Goal: Communication & Community: Participate in discussion

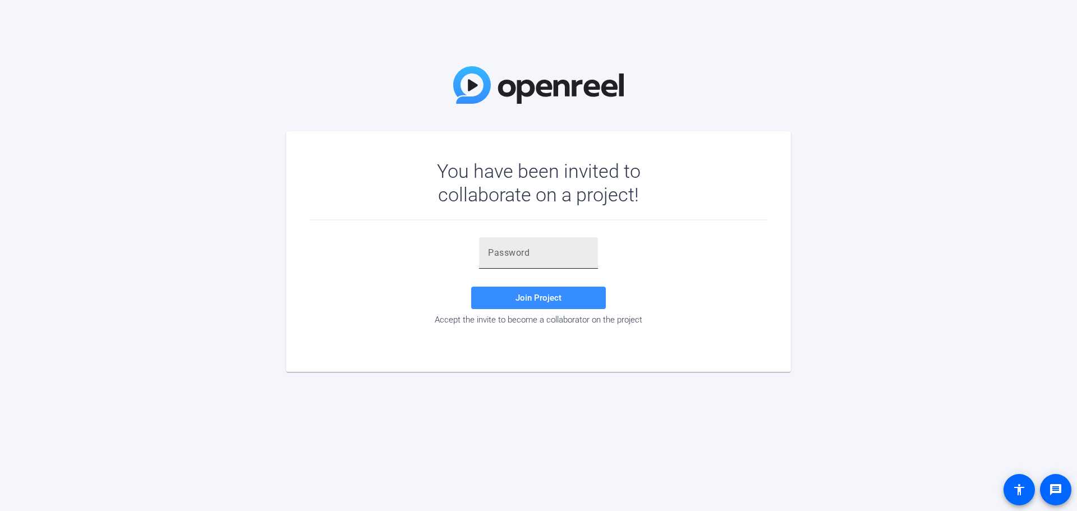
click at [570, 251] on input "text" at bounding box center [538, 252] width 101 height 13
paste input "O&Pbg~"
type input "O&Pbg~"
click at [563, 295] on span at bounding box center [538, 297] width 135 height 27
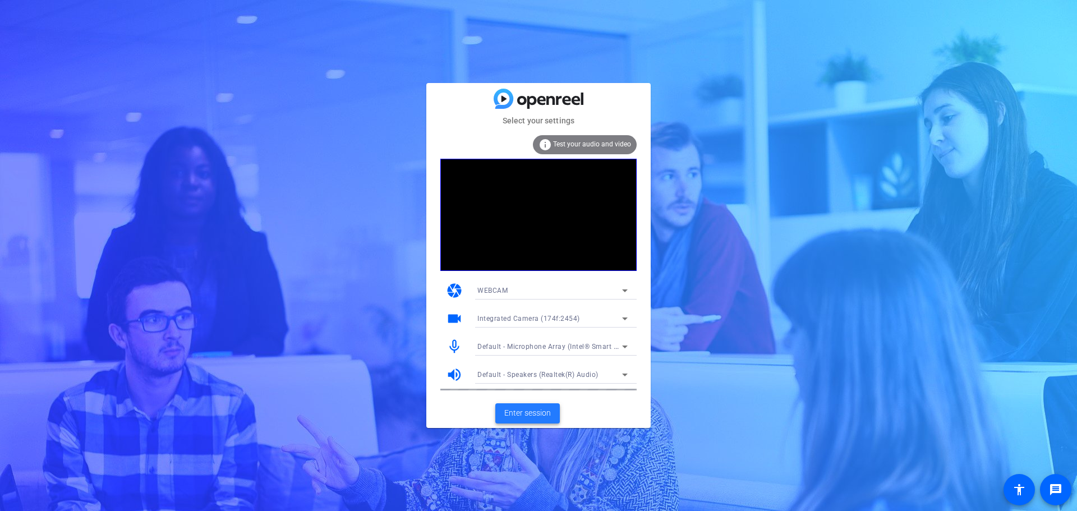
click at [536, 416] on span "Enter session" at bounding box center [527, 413] width 47 height 12
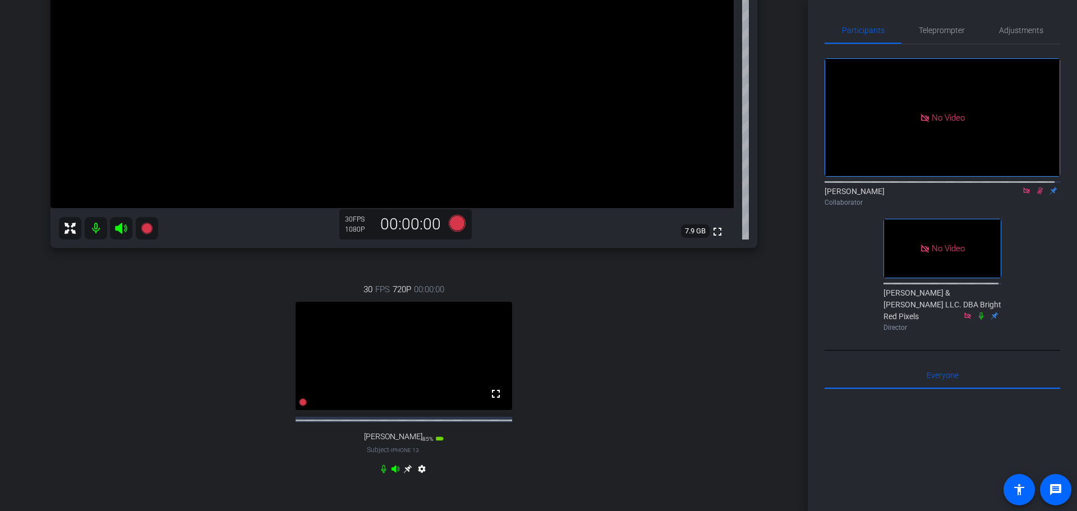
scroll to position [256, 0]
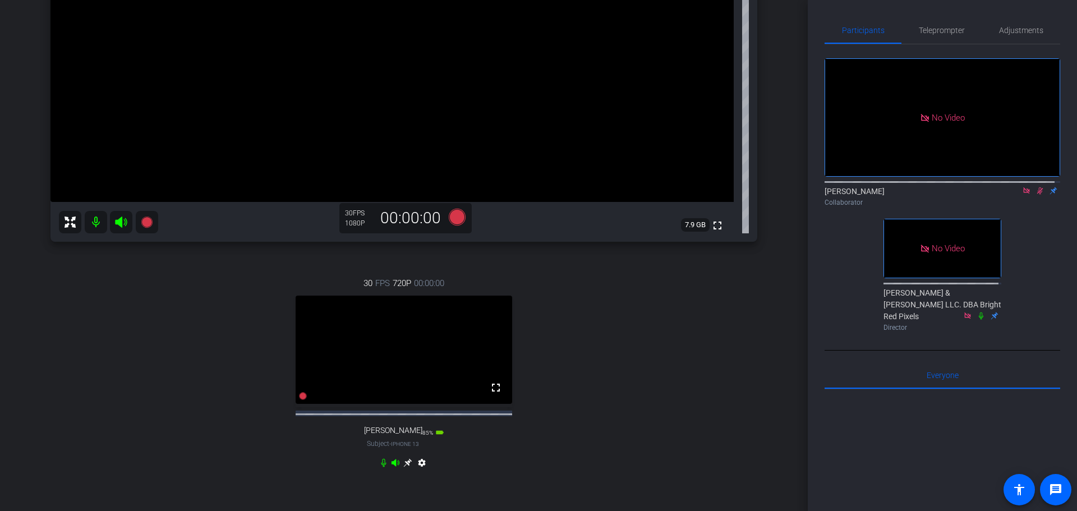
click at [403, 467] on icon at bounding box center [407, 462] width 8 height 8
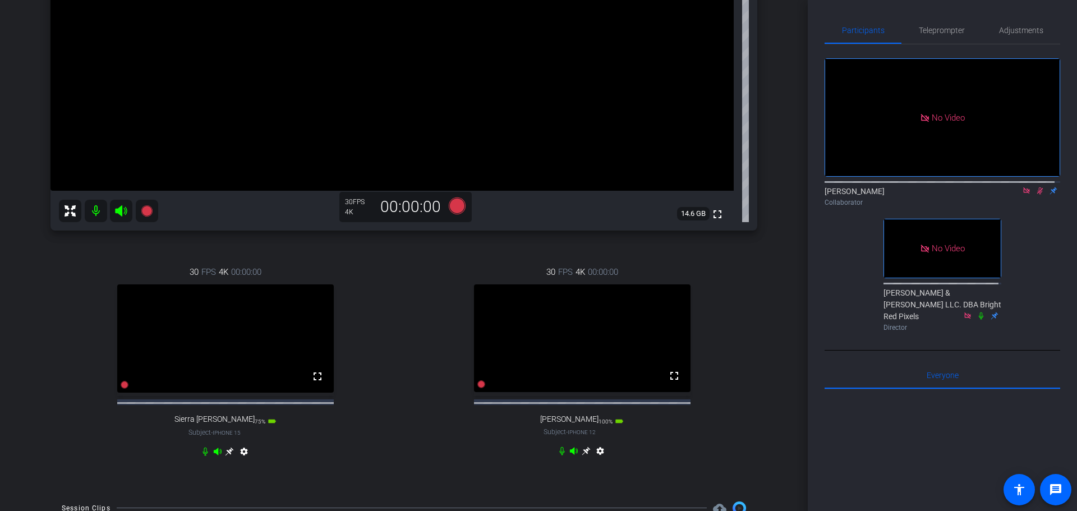
scroll to position [313, 0]
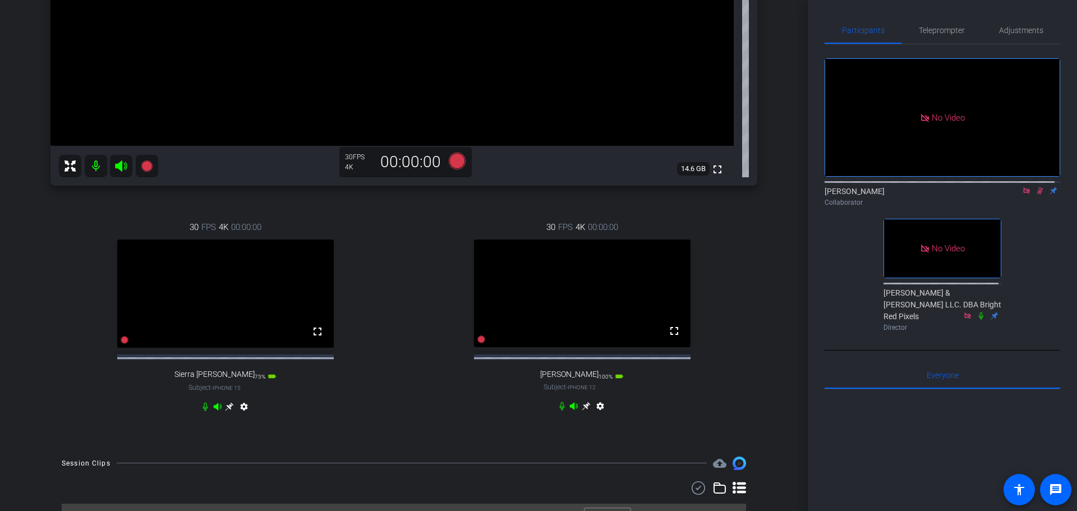
click at [582, 411] on icon at bounding box center [586, 406] width 8 height 8
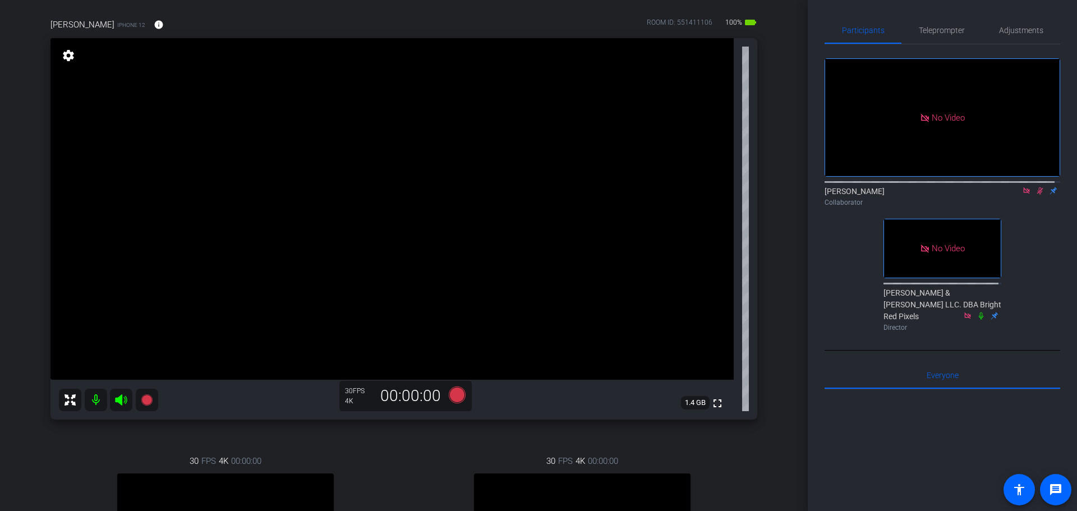
scroll to position [32, 0]
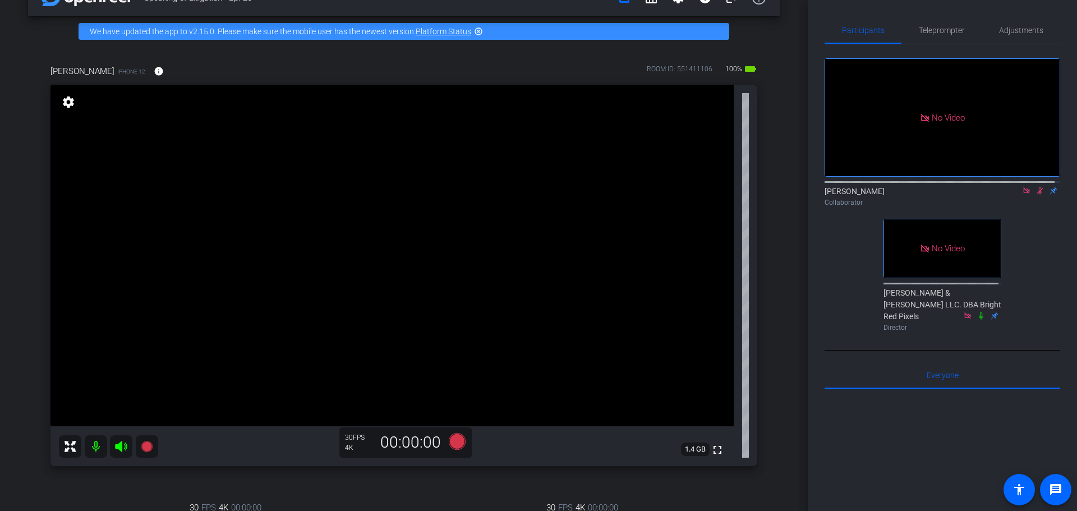
click at [1038, 195] on icon at bounding box center [1041, 190] width 6 height 7
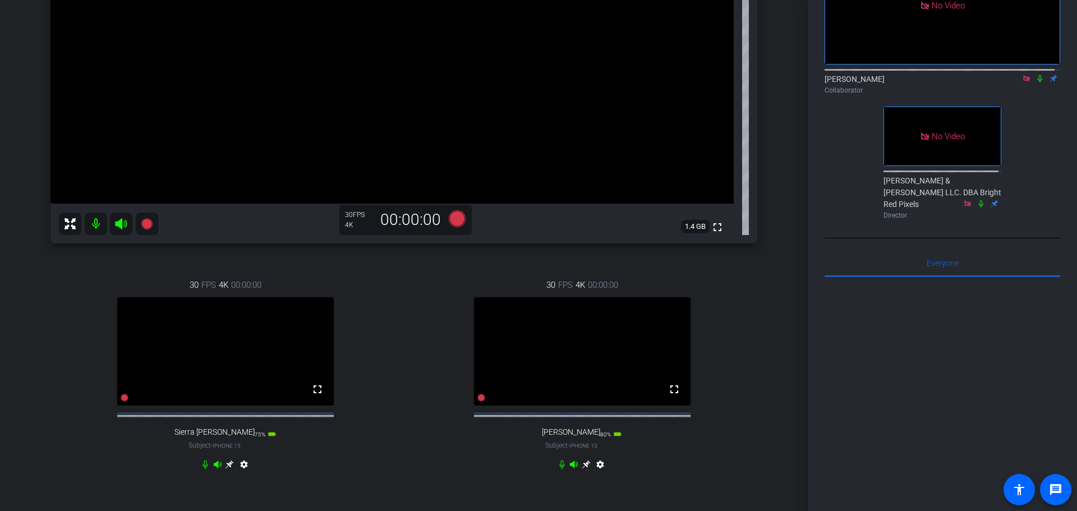
scroll to position [256, 0]
click at [1036, 82] on icon at bounding box center [1040, 79] width 9 height 8
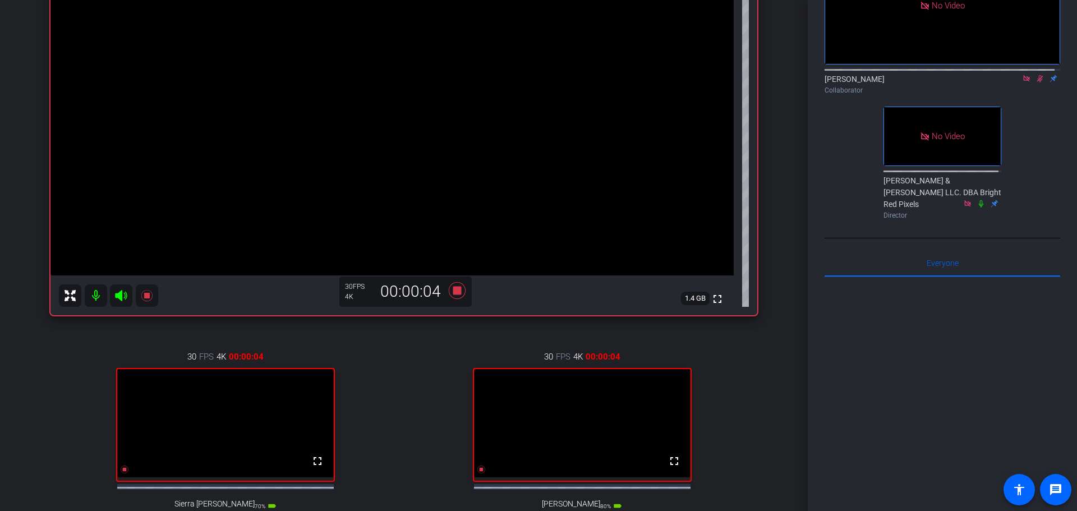
scroll to position [200, 0]
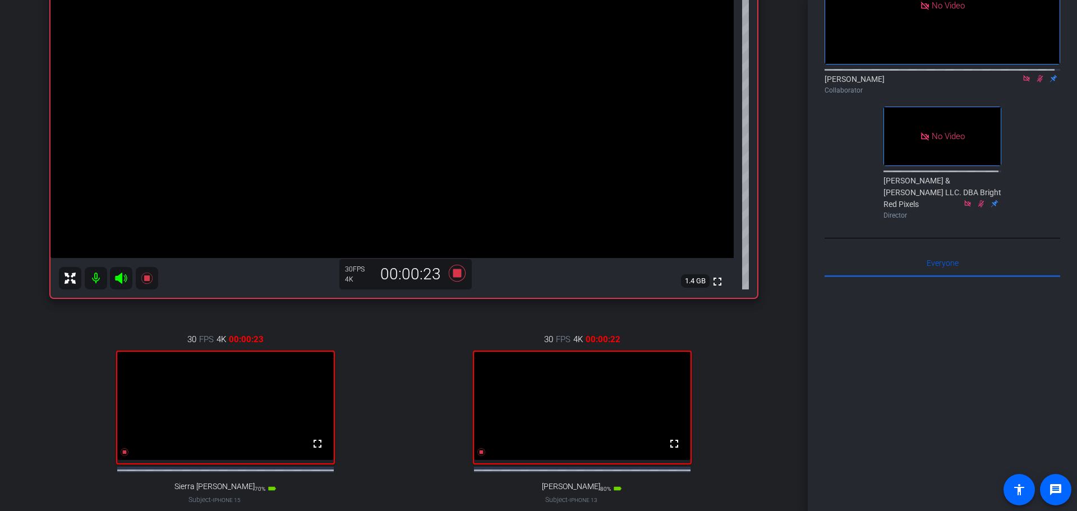
click at [1036, 82] on icon at bounding box center [1040, 79] width 9 height 8
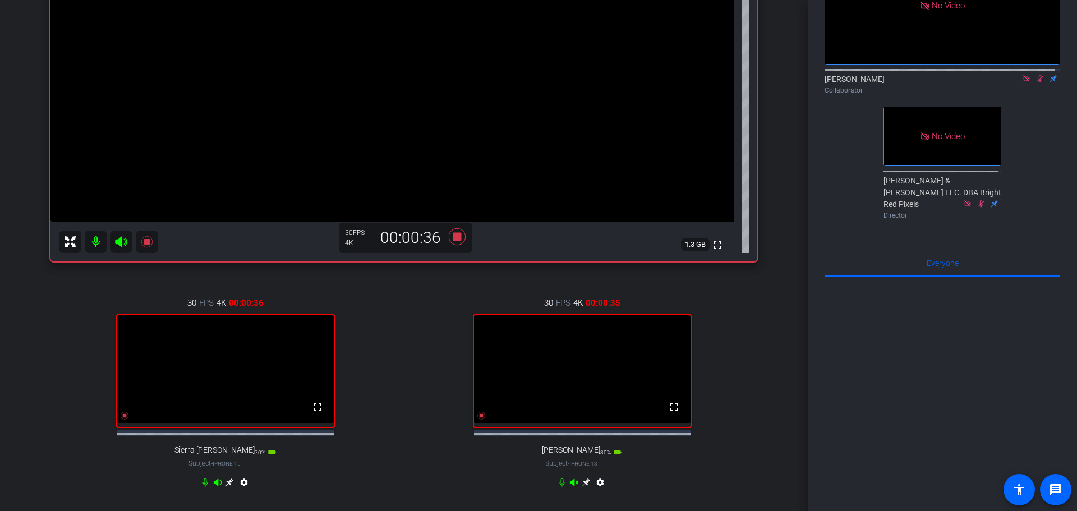
scroll to position [256, 0]
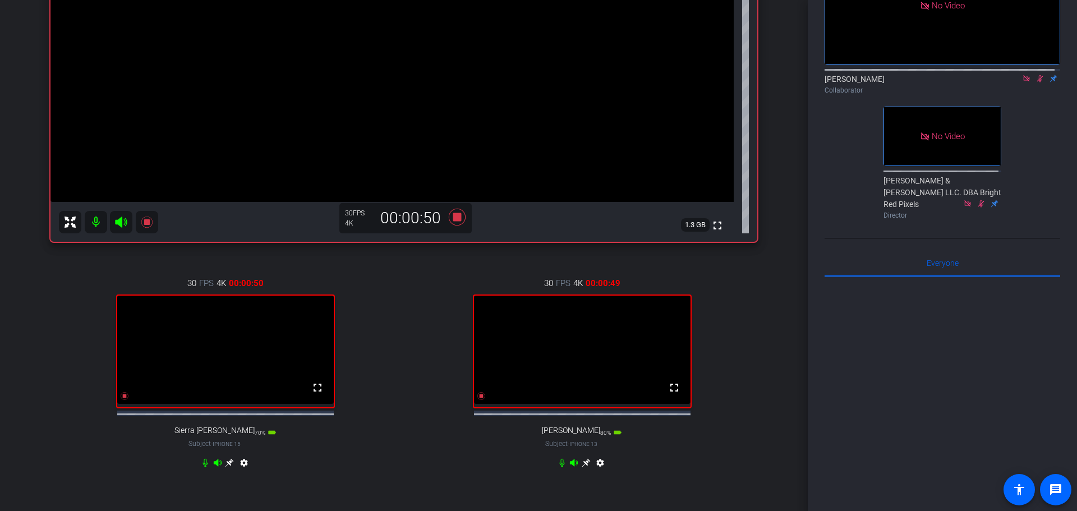
click at [227, 467] on icon at bounding box center [229, 462] width 9 height 9
click at [228, 467] on icon at bounding box center [230, 462] width 8 height 8
click at [582, 467] on icon at bounding box center [586, 462] width 9 height 9
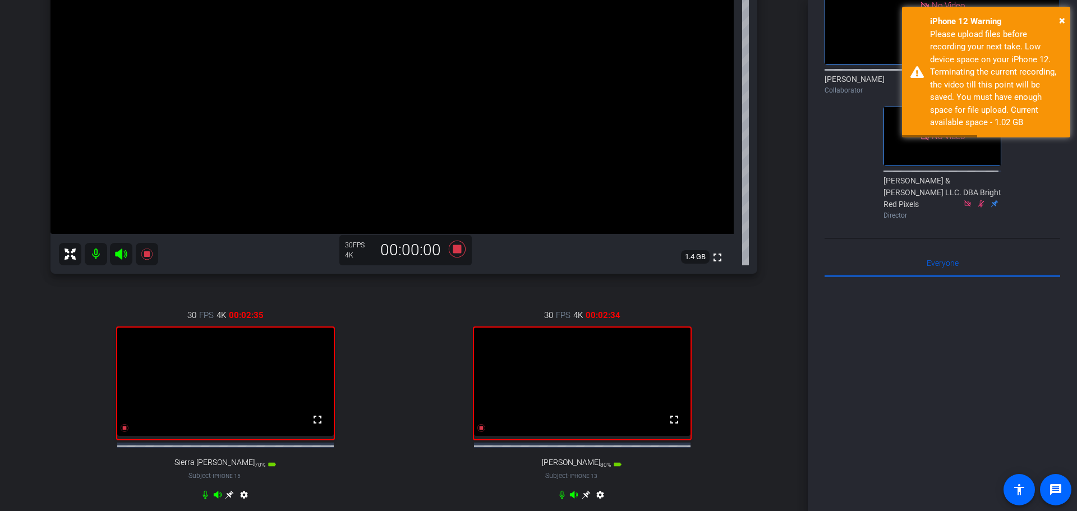
scroll to position [168, 0]
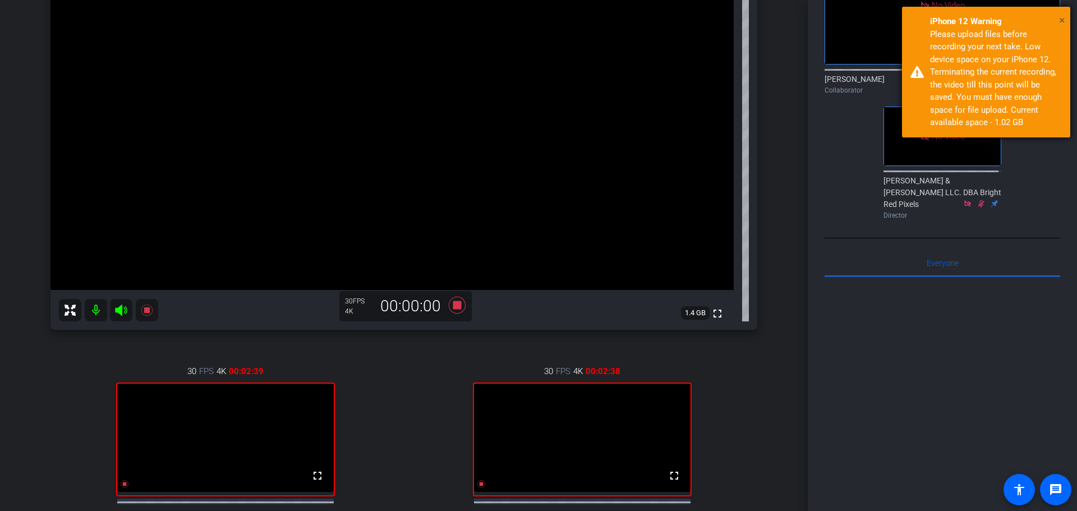
click at [1065, 18] on span "×" at bounding box center [1062, 19] width 6 height 13
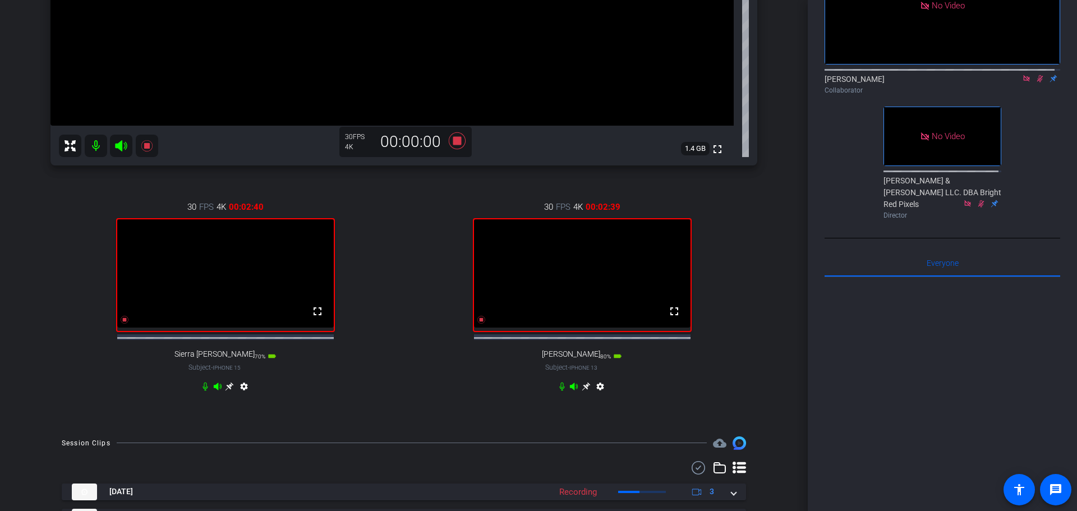
scroll to position [337, 0]
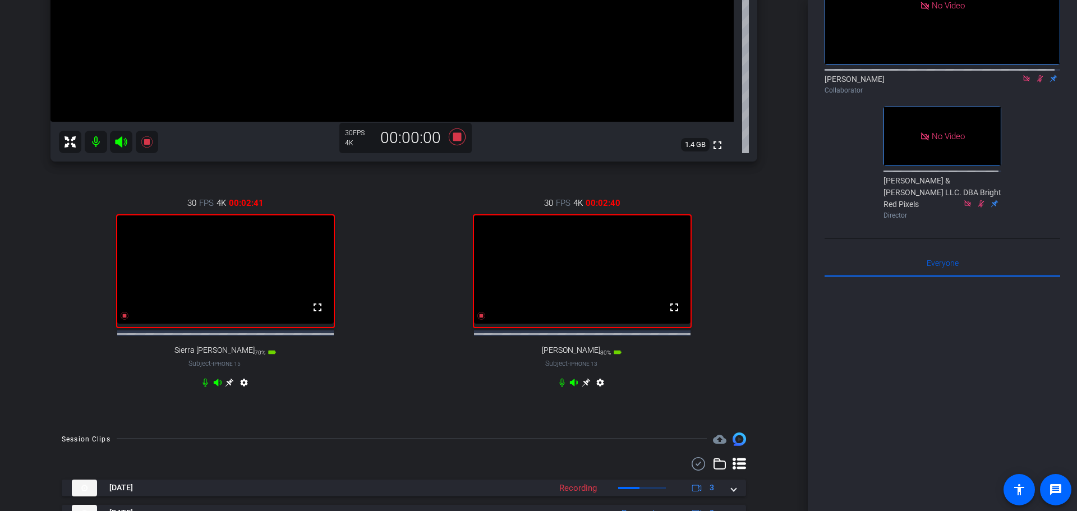
click at [582, 387] on icon at bounding box center [586, 382] width 8 height 8
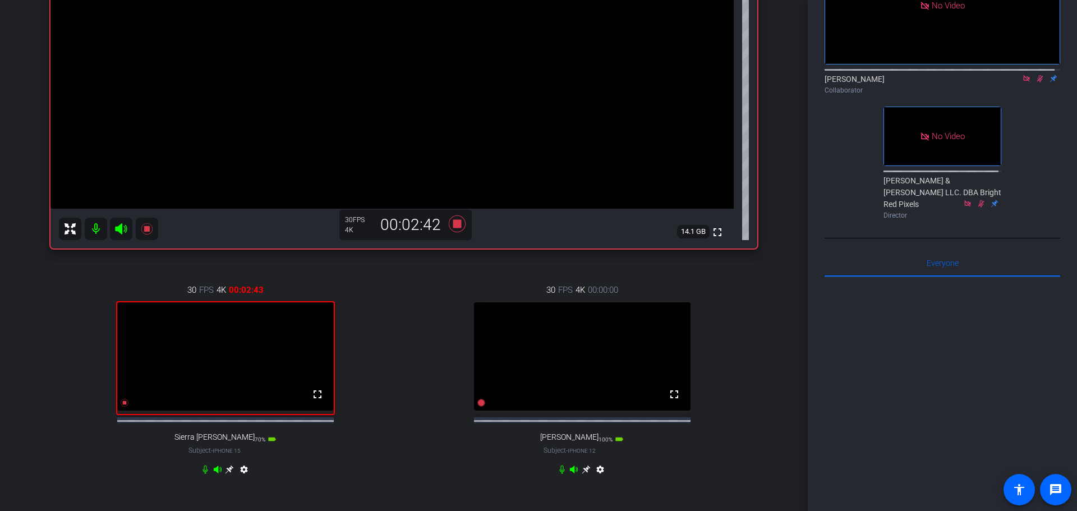
scroll to position [266, 0]
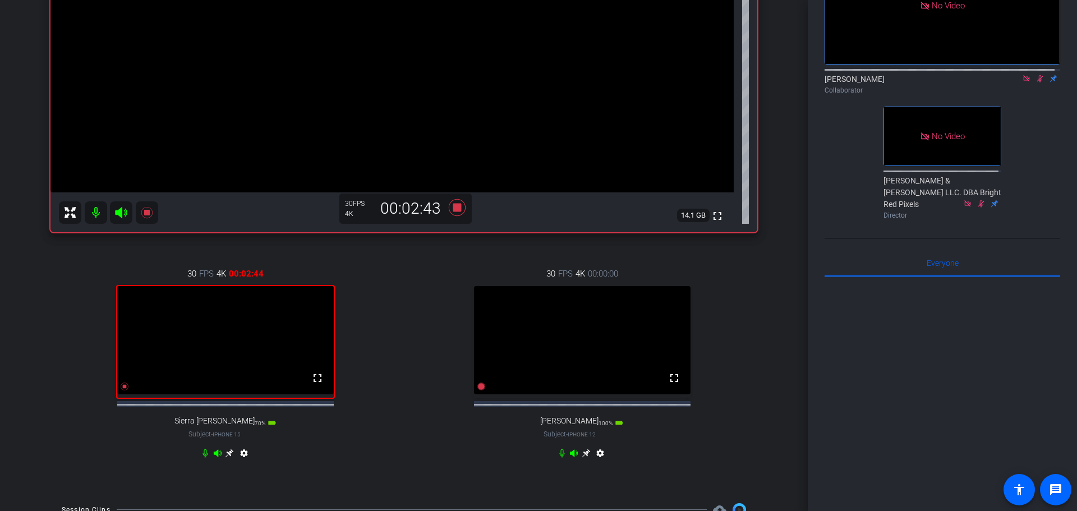
click at [227, 458] on icon at bounding box center [229, 453] width 9 height 9
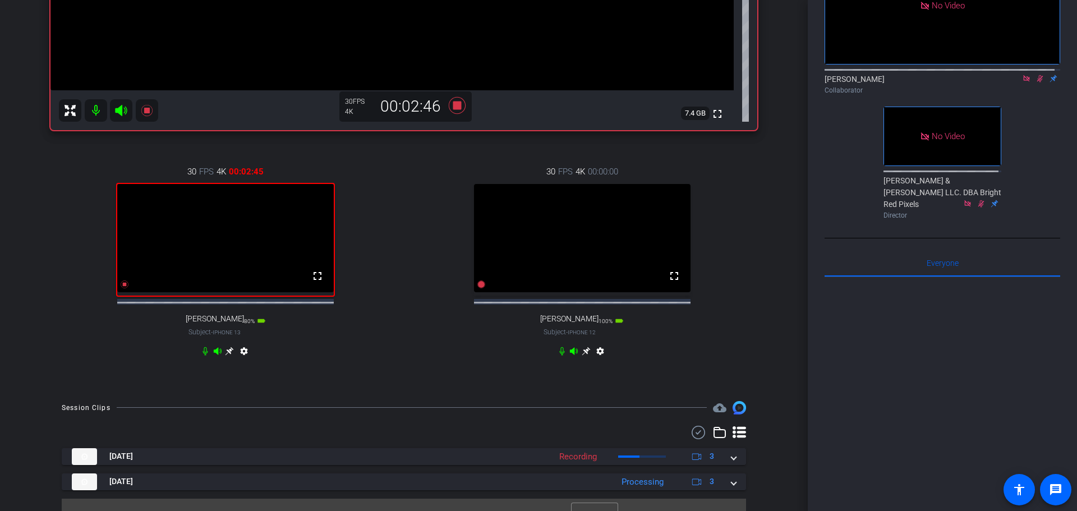
scroll to position [378, 0]
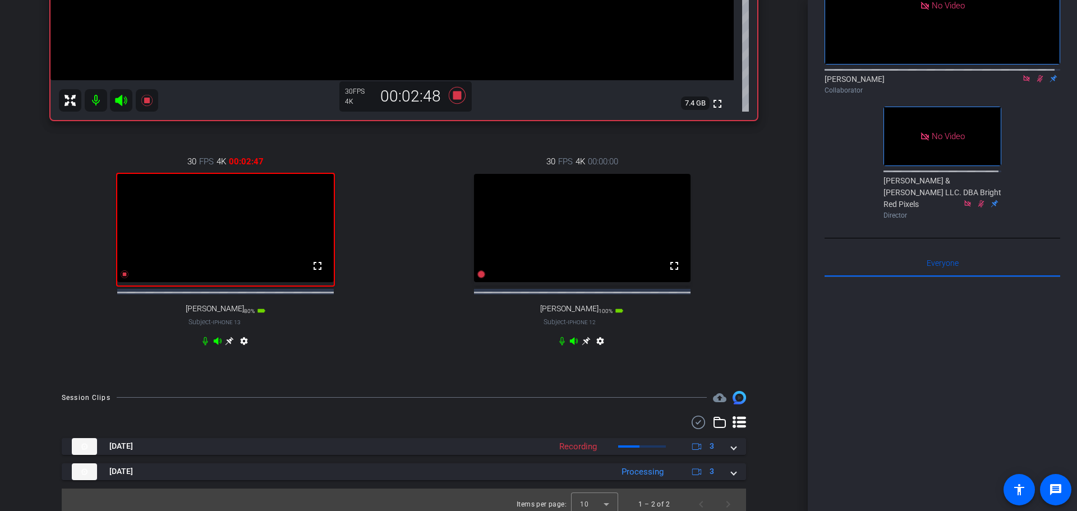
click at [582, 346] on icon at bounding box center [586, 341] width 9 height 9
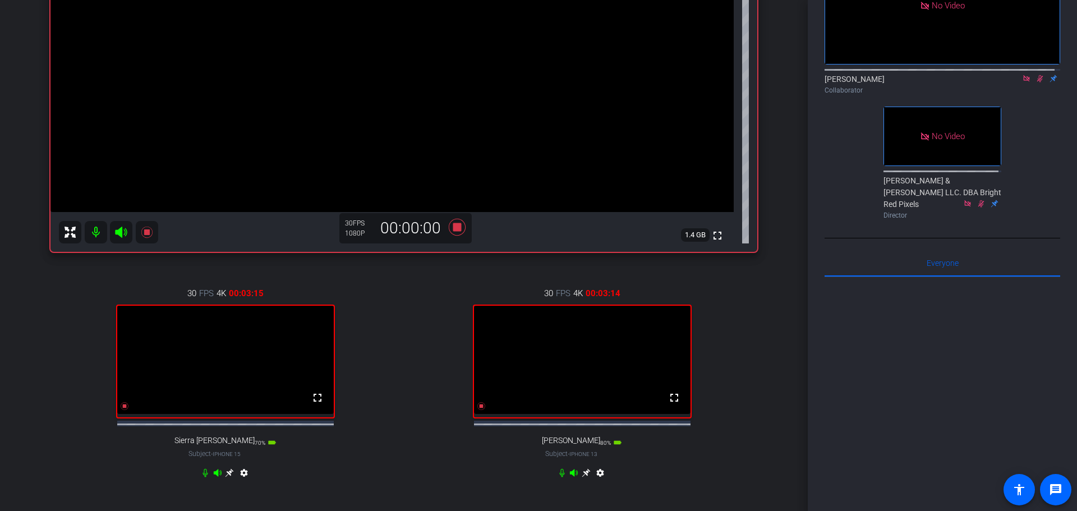
scroll to position [266, 0]
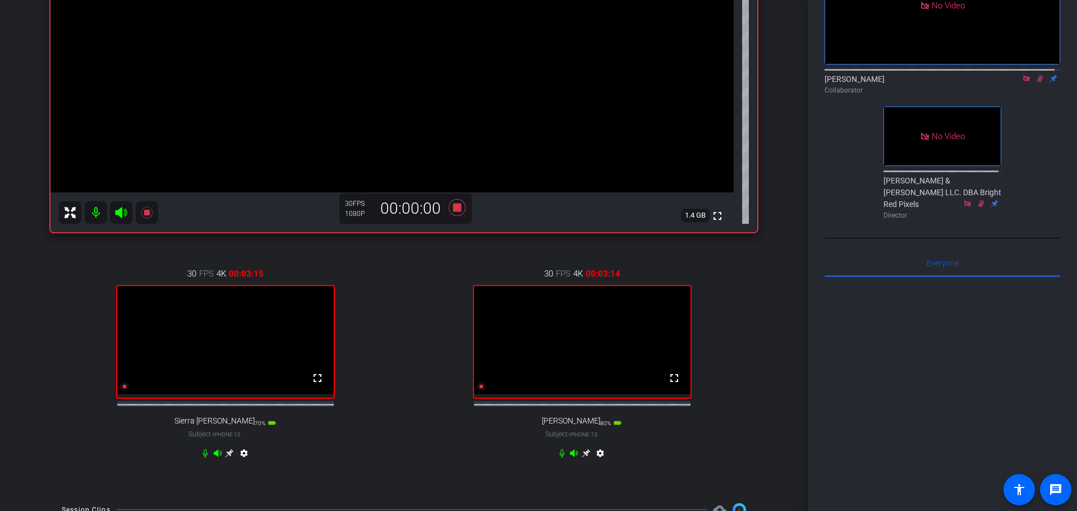
click at [582, 458] on icon at bounding box center [586, 453] width 9 height 9
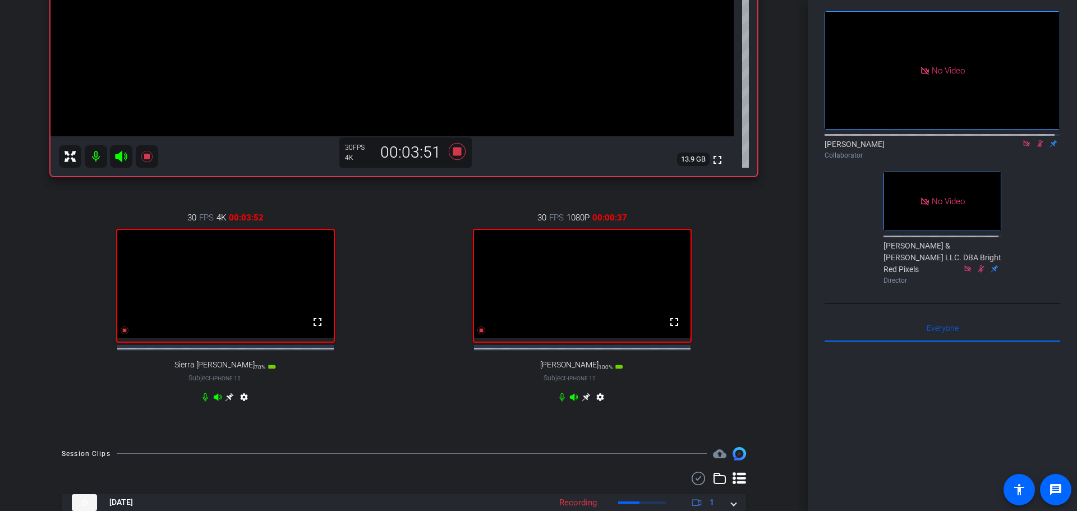
scroll to position [112, 0]
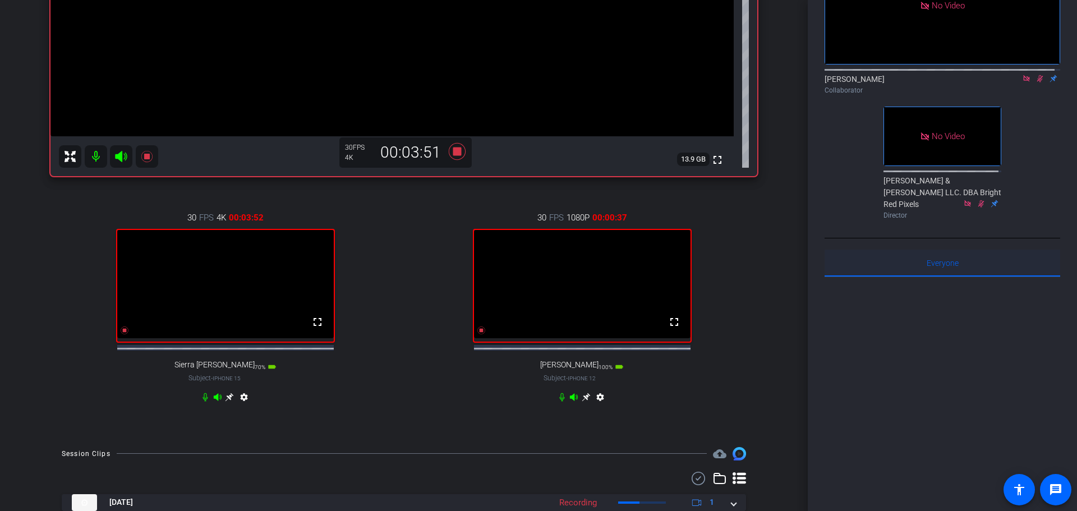
click at [939, 267] on span "Everyone 0" at bounding box center [943, 263] width 32 height 8
click at [944, 267] on span "Everyone 0" at bounding box center [943, 263] width 32 height 8
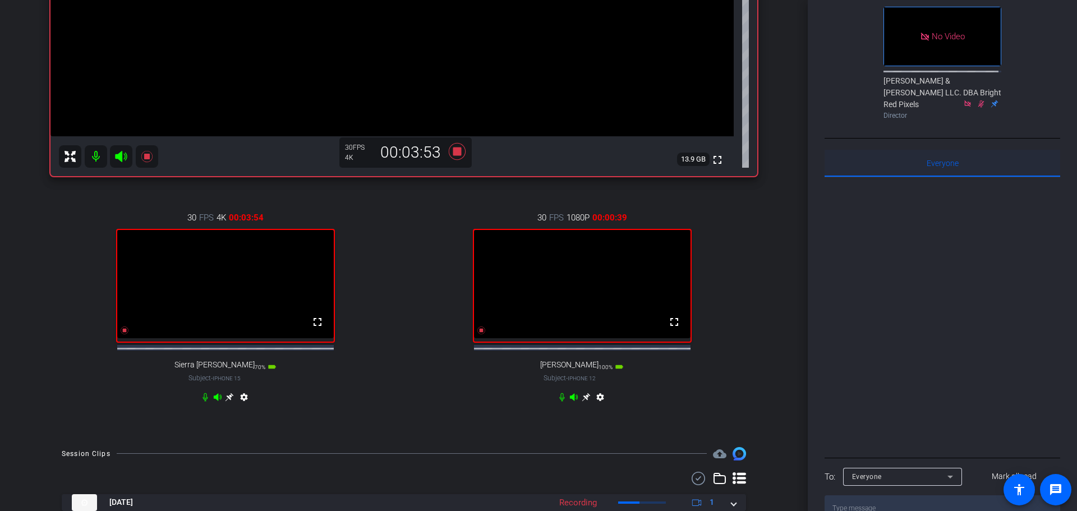
scroll to position [294, 0]
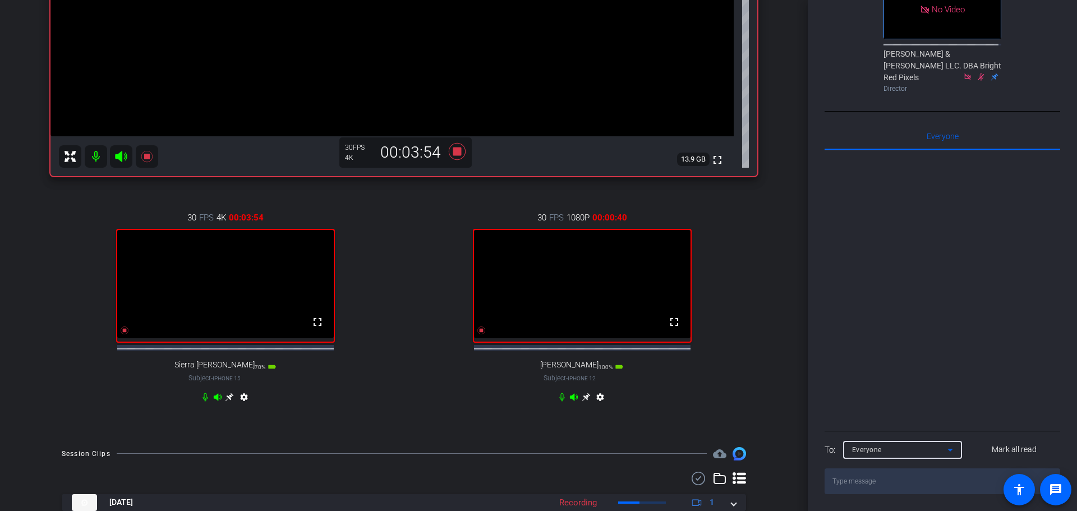
click at [935, 455] on div "Everyone" at bounding box center [899, 450] width 95 height 14
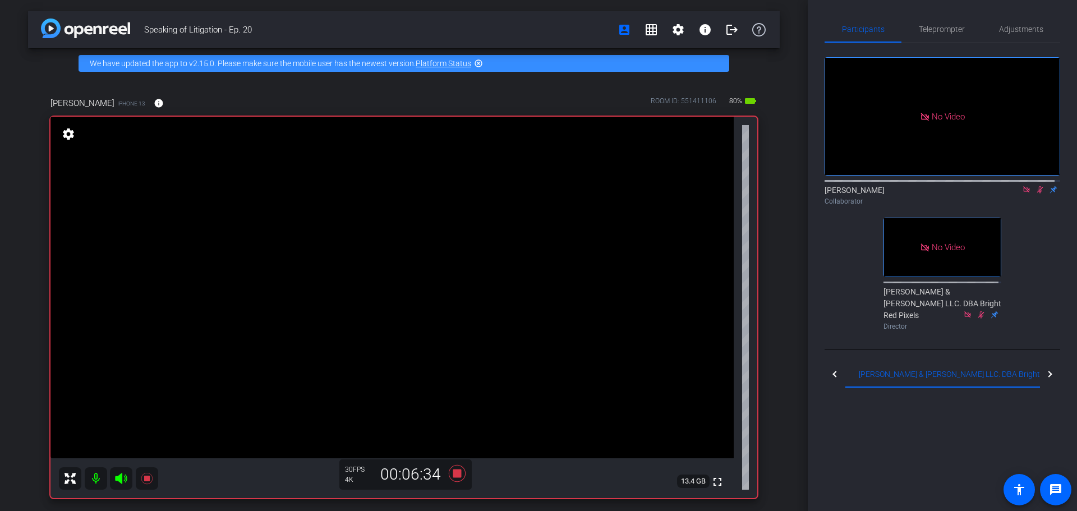
scroll to position [0, 0]
click at [1032, 186] on div at bounding box center [943, 181] width 236 height 9
click at [1038, 195] on icon at bounding box center [1041, 190] width 6 height 7
click at [1038, 195] on icon at bounding box center [1040, 190] width 4 height 7
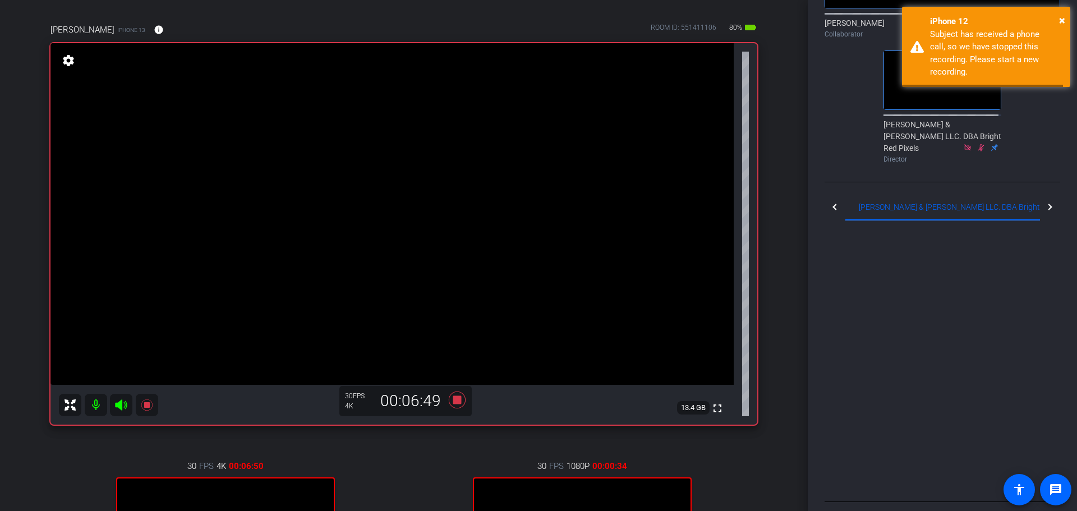
scroll to position [56, 0]
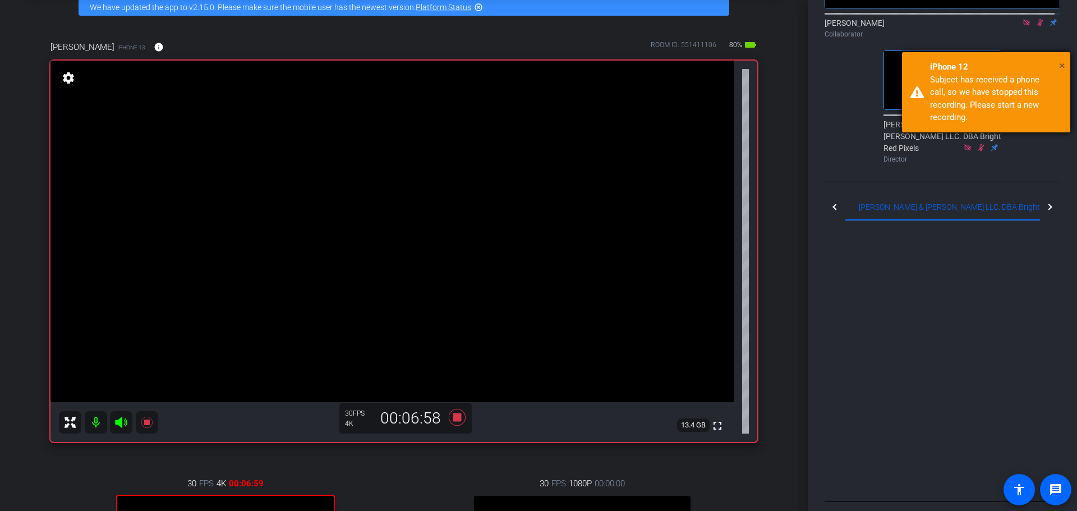
click at [1064, 66] on span "×" at bounding box center [1062, 65] width 6 height 13
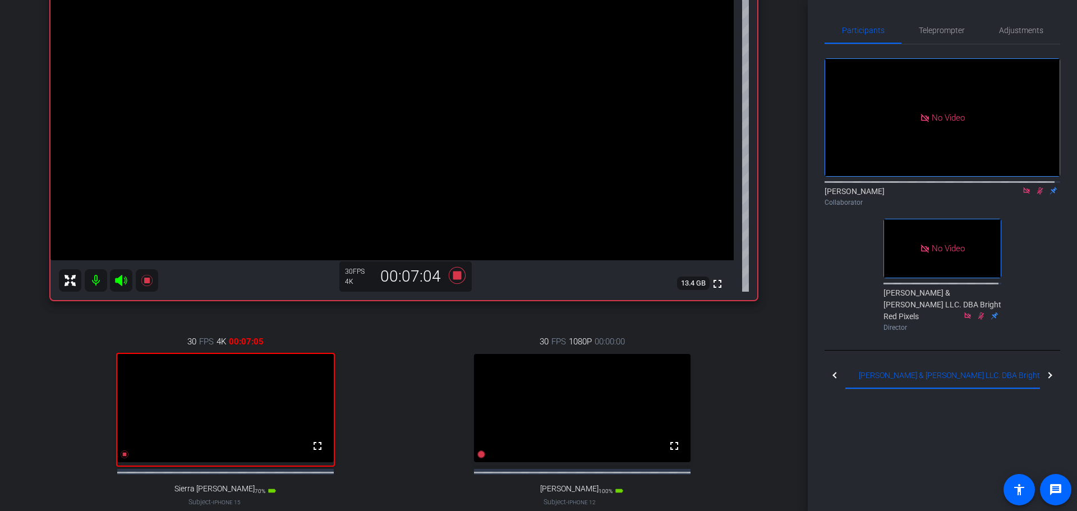
scroll to position [281, 0]
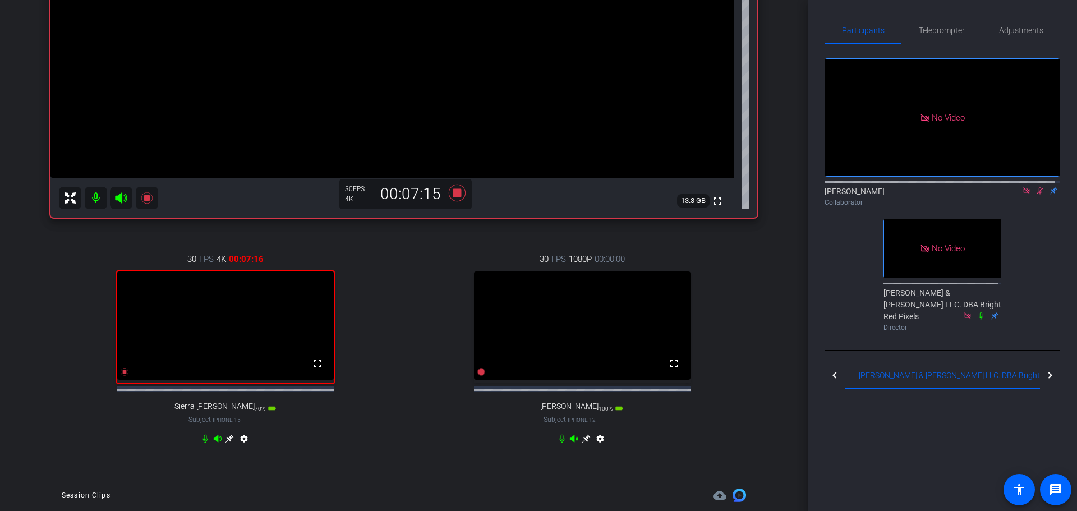
click at [582, 443] on icon at bounding box center [586, 438] width 8 height 8
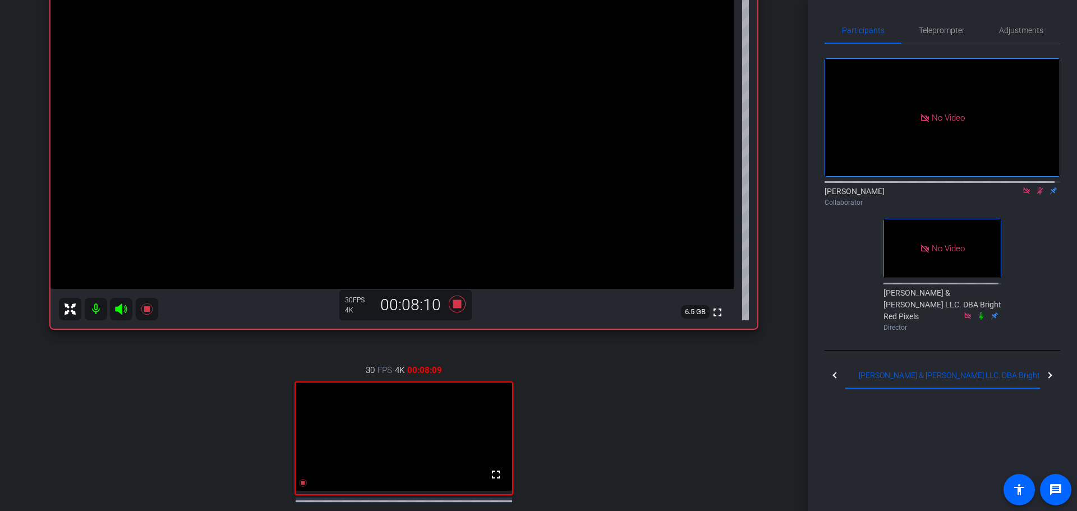
scroll to position [168, 0]
click at [1038, 195] on icon at bounding box center [1041, 190] width 6 height 7
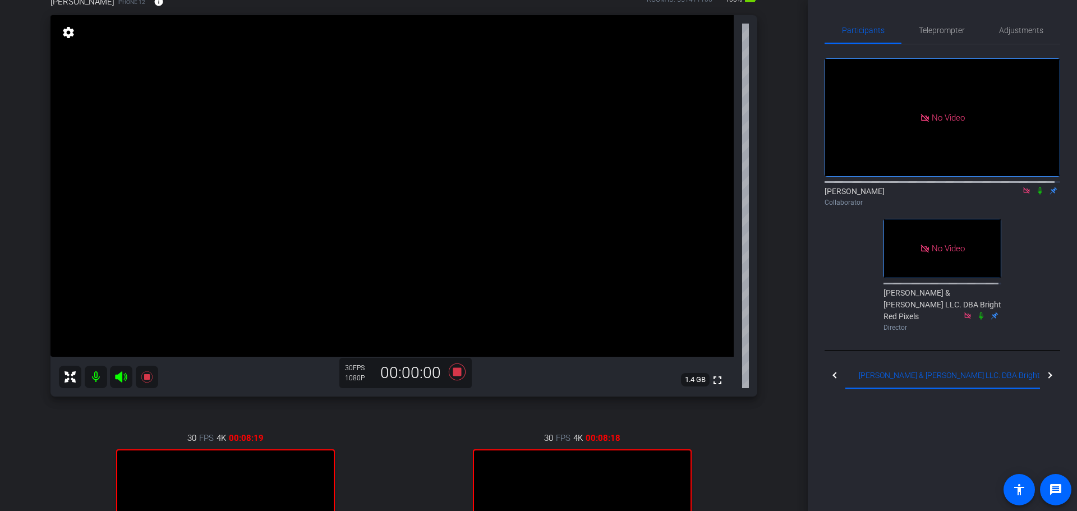
scroll to position [112, 0]
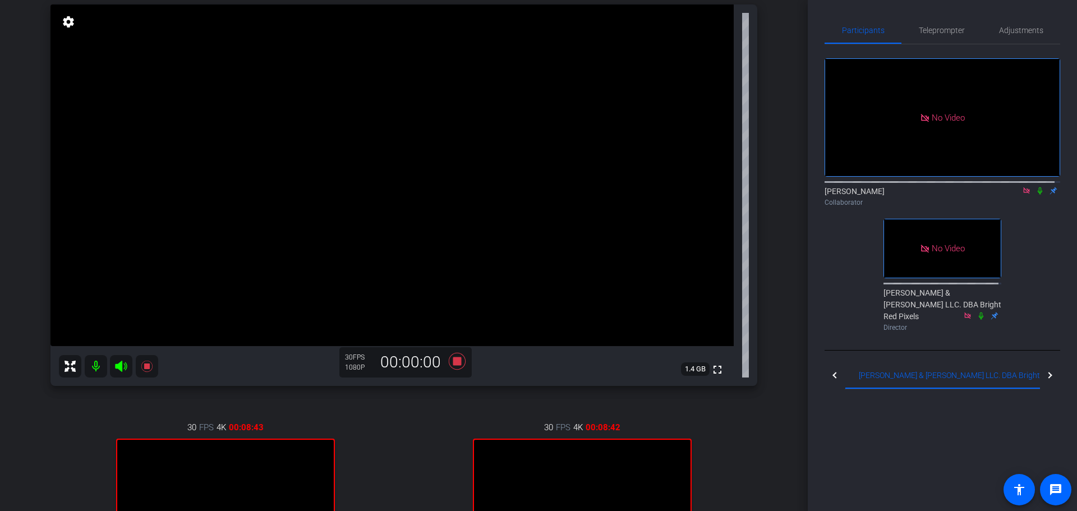
click at [1036, 195] on icon at bounding box center [1040, 191] width 9 height 8
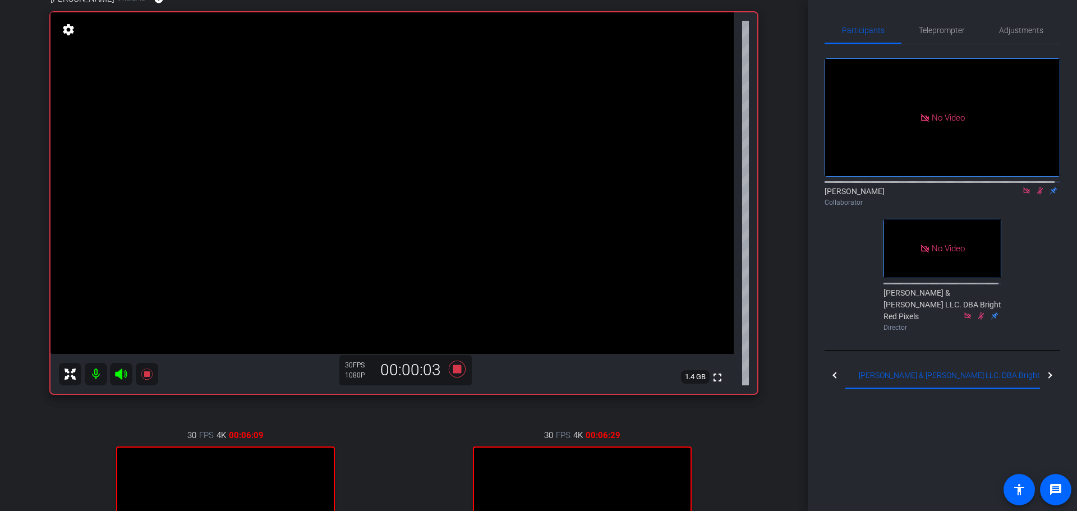
scroll to position [224, 0]
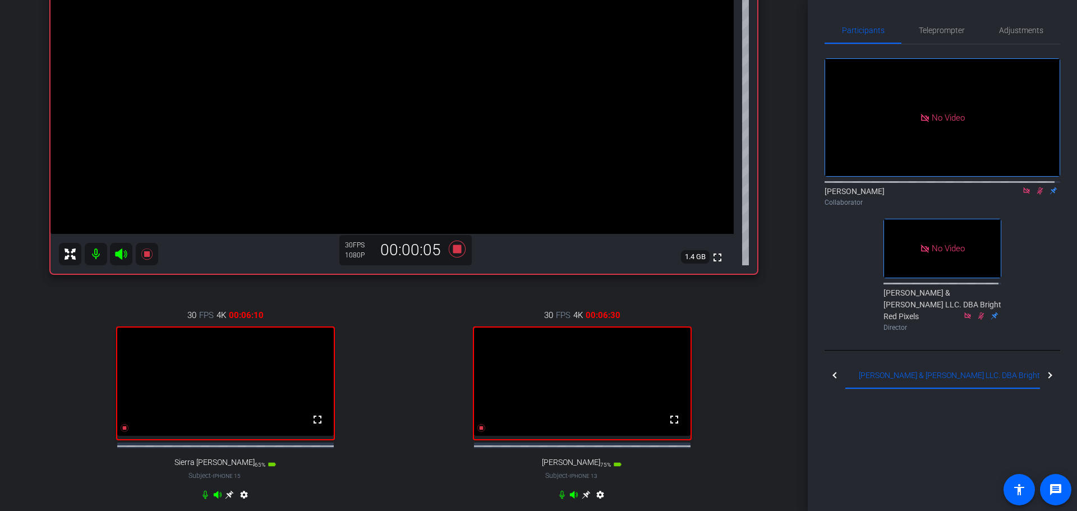
click at [582, 499] on icon at bounding box center [586, 494] width 8 height 8
drag, startPoint x: 22, startPoint y: 351, endPoint x: 49, endPoint y: 360, distance: 28.9
click at [22, 351] on div "Speaking of Litigation - Ep. 20 account_box grid_on settings info logout We hav…" at bounding box center [404, 255] width 808 height 511
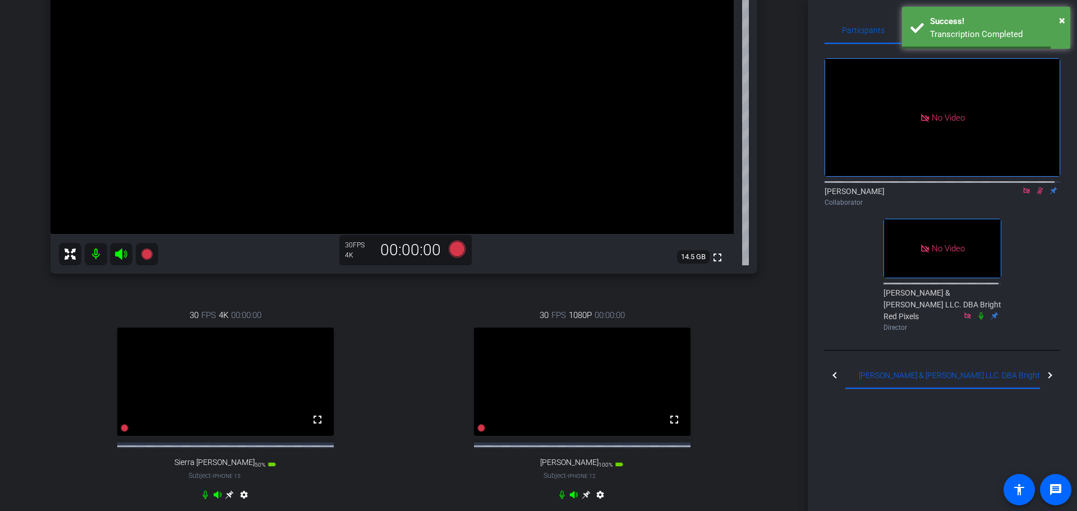
click at [1036, 195] on icon at bounding box center [1040, 191] width 9 height 8
